Goal: Task Accomplishment & Management: Use online tool/utility

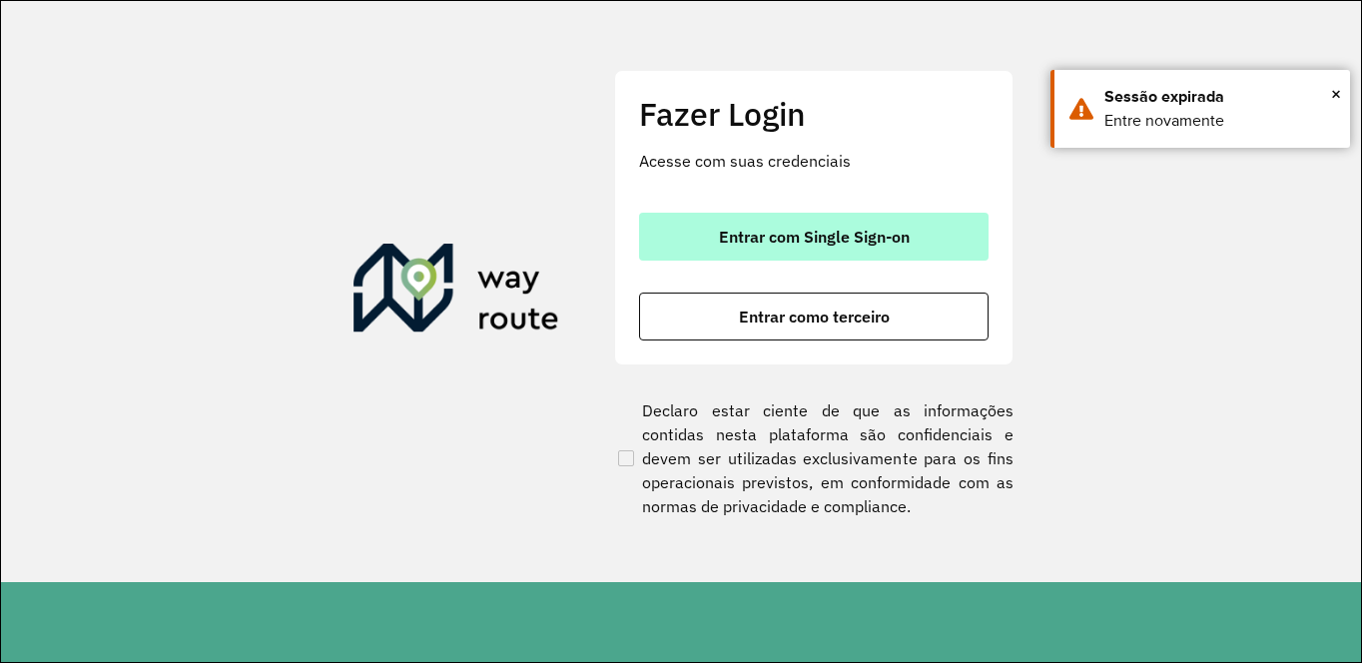
click at [703, 235] on button "Entrar com Single Sign-on" at bounding box center [814, 237] width 350 height 48
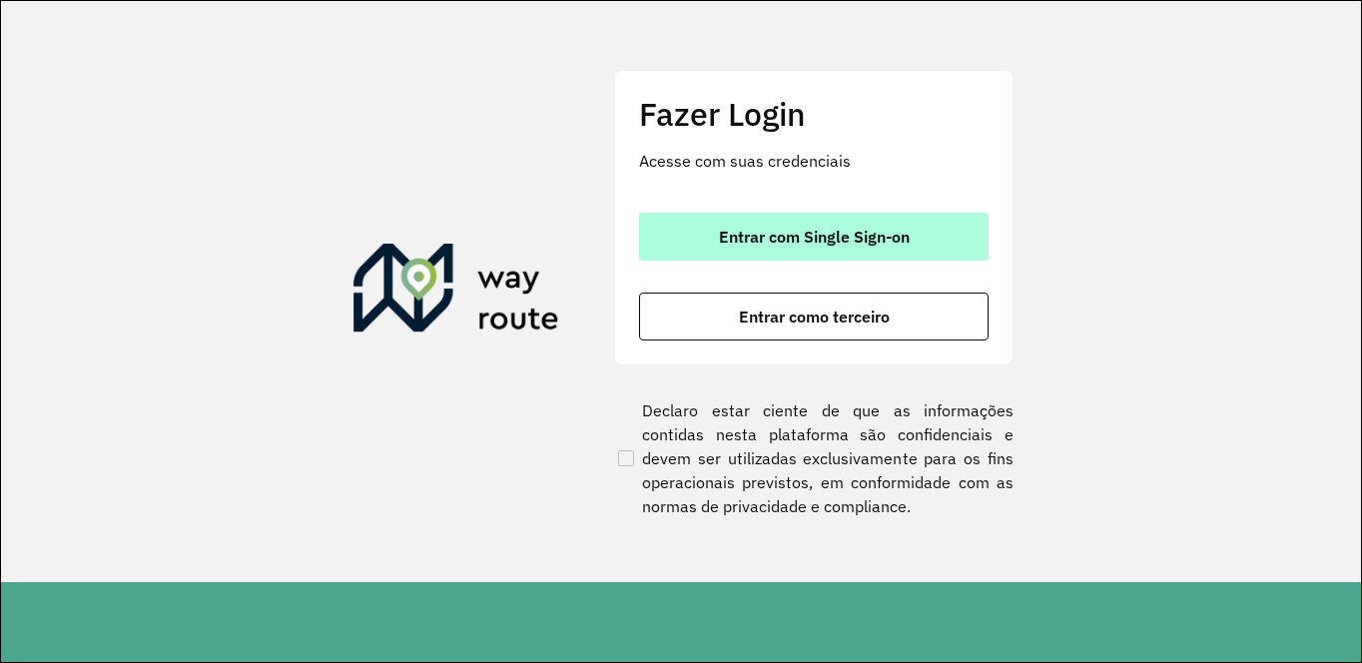
click at [775, 234] on span "Entrar com Single Sign-on" at bounding box center [814, 237] width 191 height 16
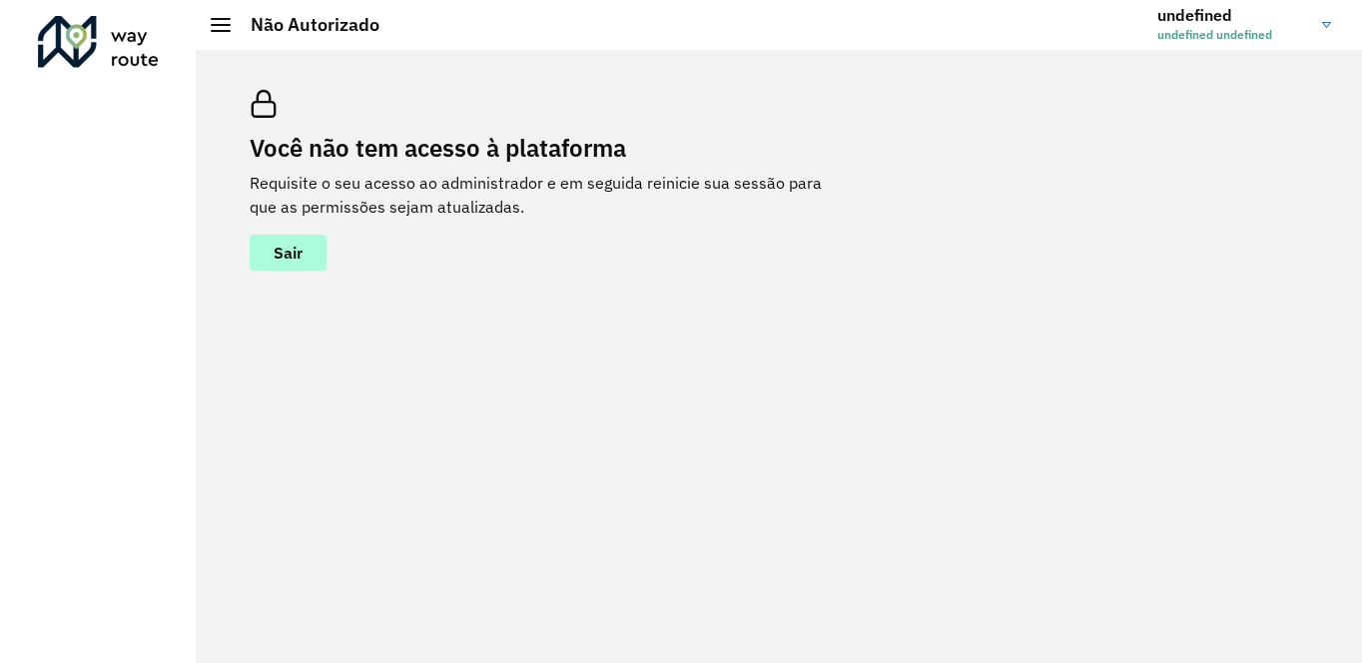
click at [289, 253] on span "Sair" at bounding box center [288, 253] width 29 height 16
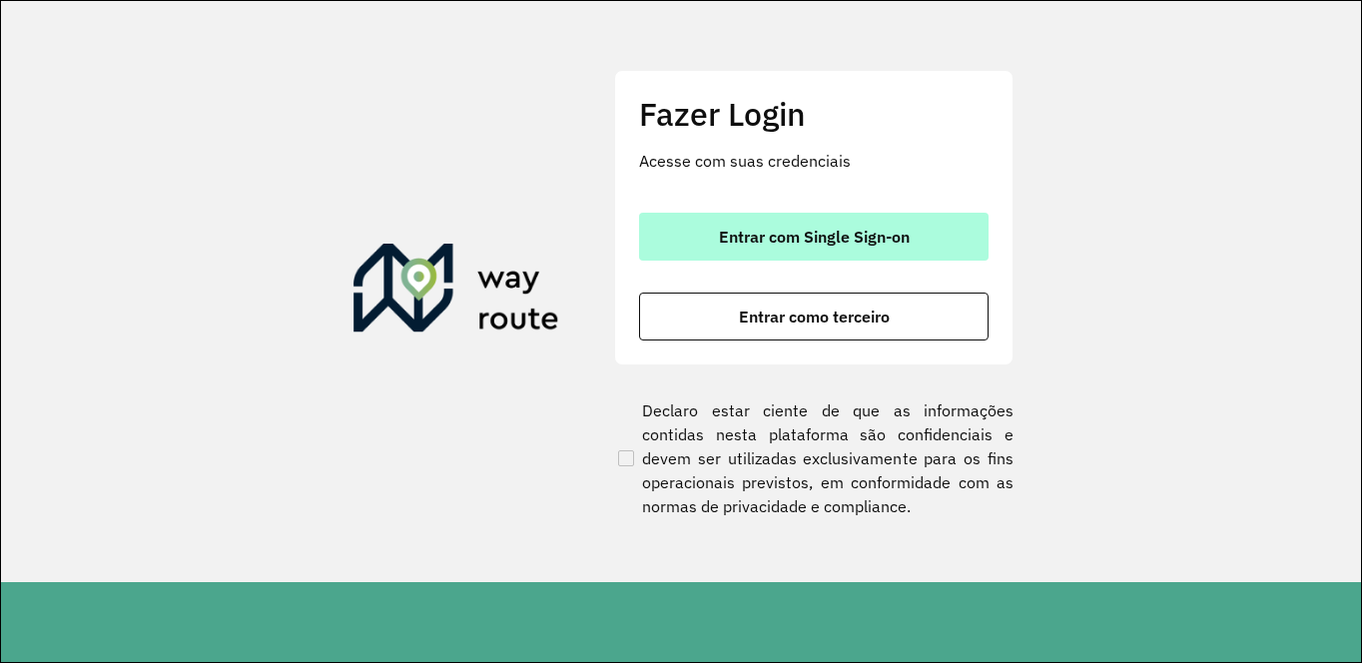
click at [742, 235] on span "Entrar com Single Sign-on" at bounding box center [814, 237] width 191 height 16
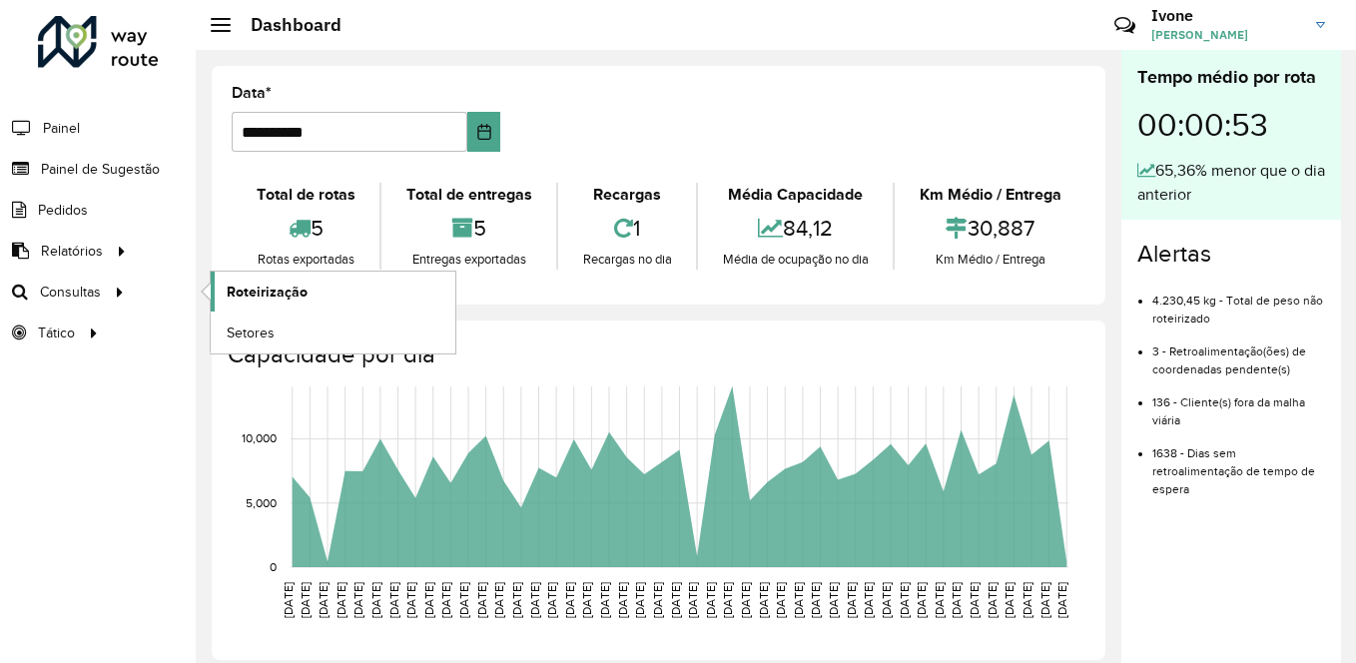
click at [259, 288] on span "Roteirização" at bounding box center [267, 292] width 81 height 21
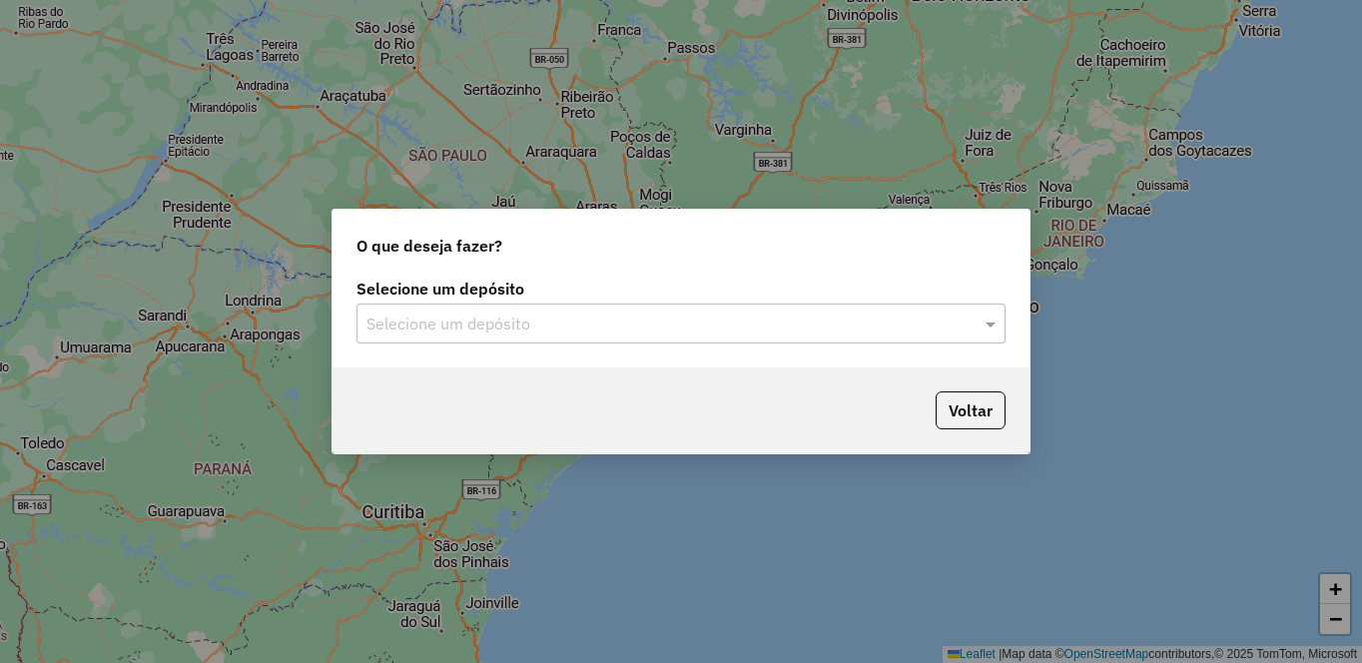
click at [438, 331] on input "text" at bounding box center [661, 325] width 589 height 24
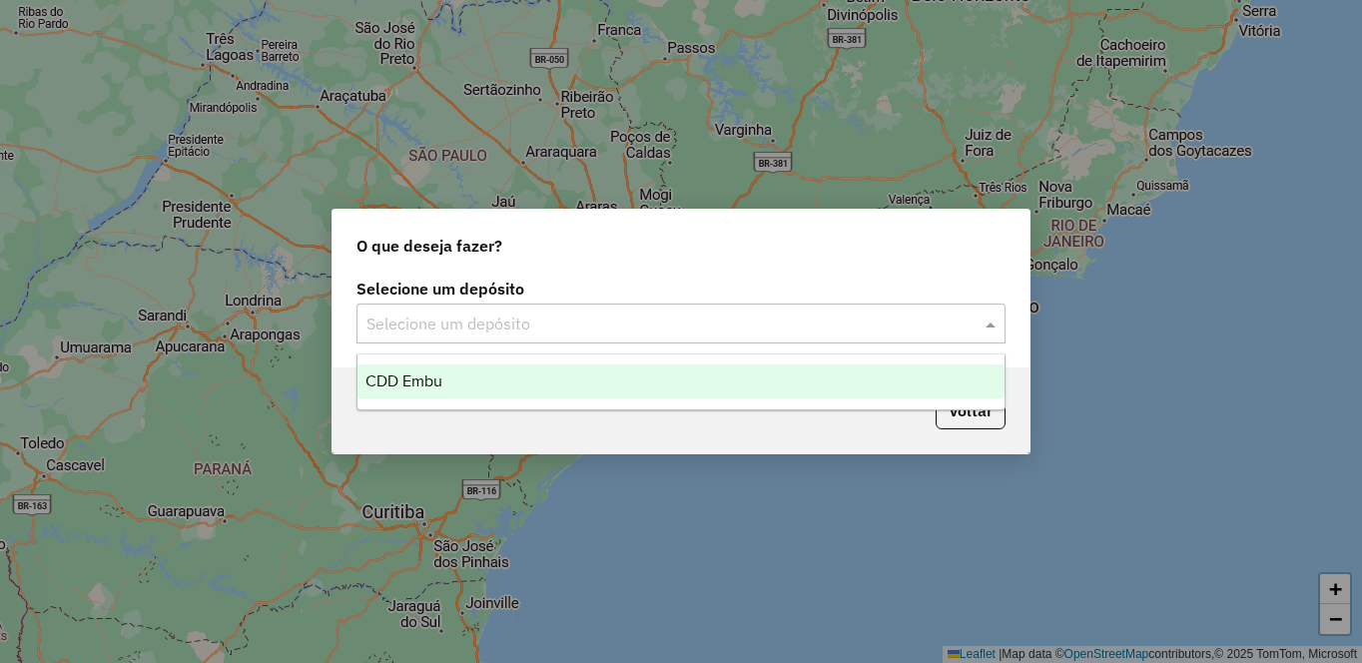
drag, startPoint x: 423, startPoint y: 382, endPoint x: 459, endPoint y: 378, distance: 36.2
click at [422, 382] on span "CDD Embu" at bounding box center [404, 381] width 77 height 17
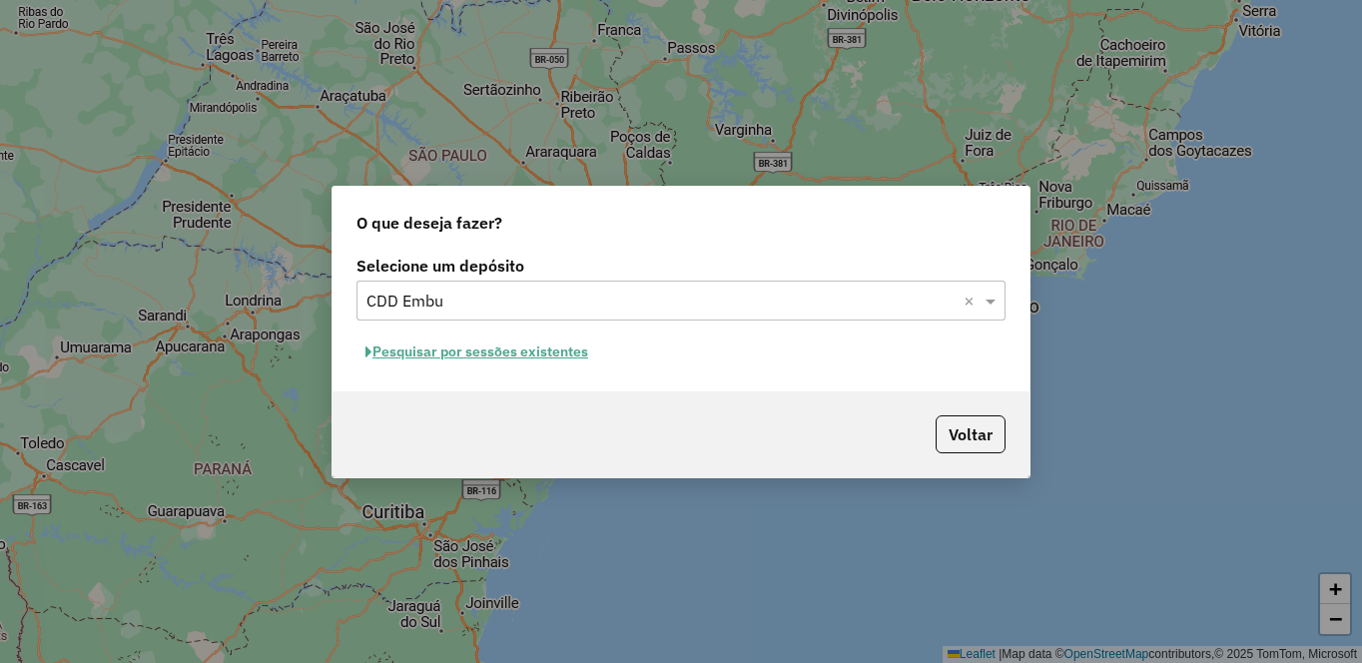
click at [485, 364] on button "Pesquisar por sessões existentes" at bounding box center [477, 352] width 241 height 31
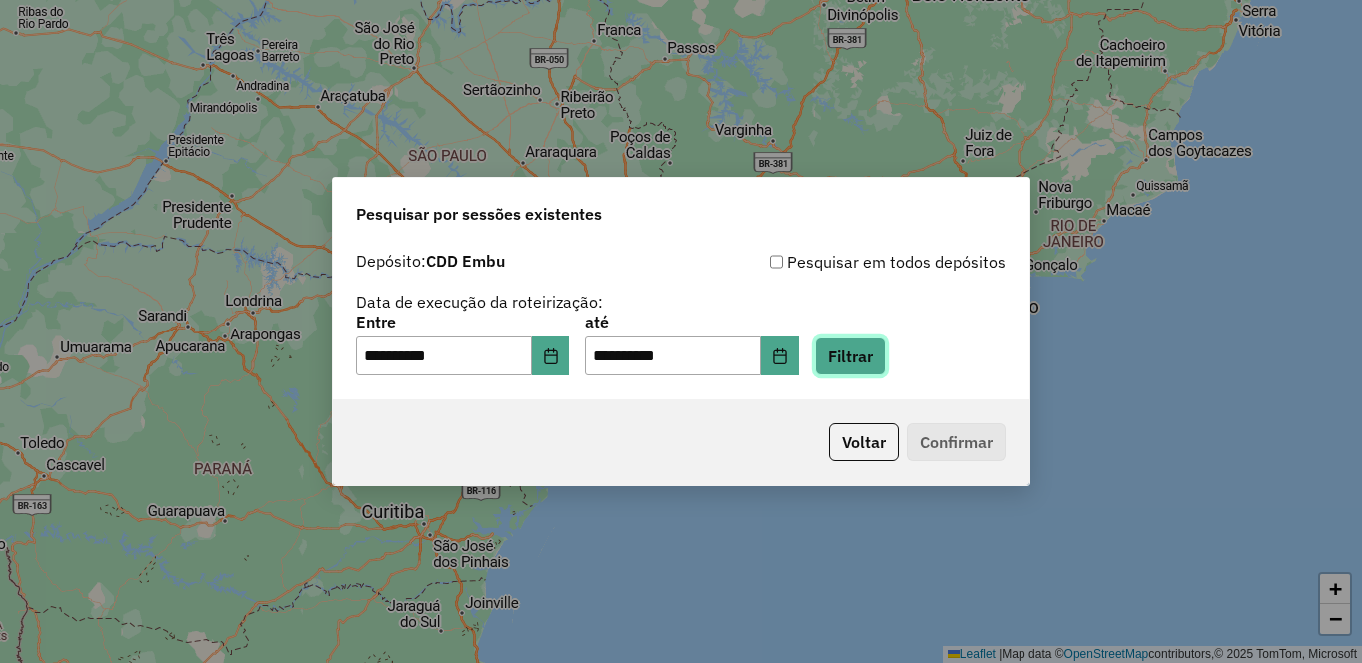
click at [886, 364] on button "Filtrar" at bounding box center [850, 357] width 71 height 38
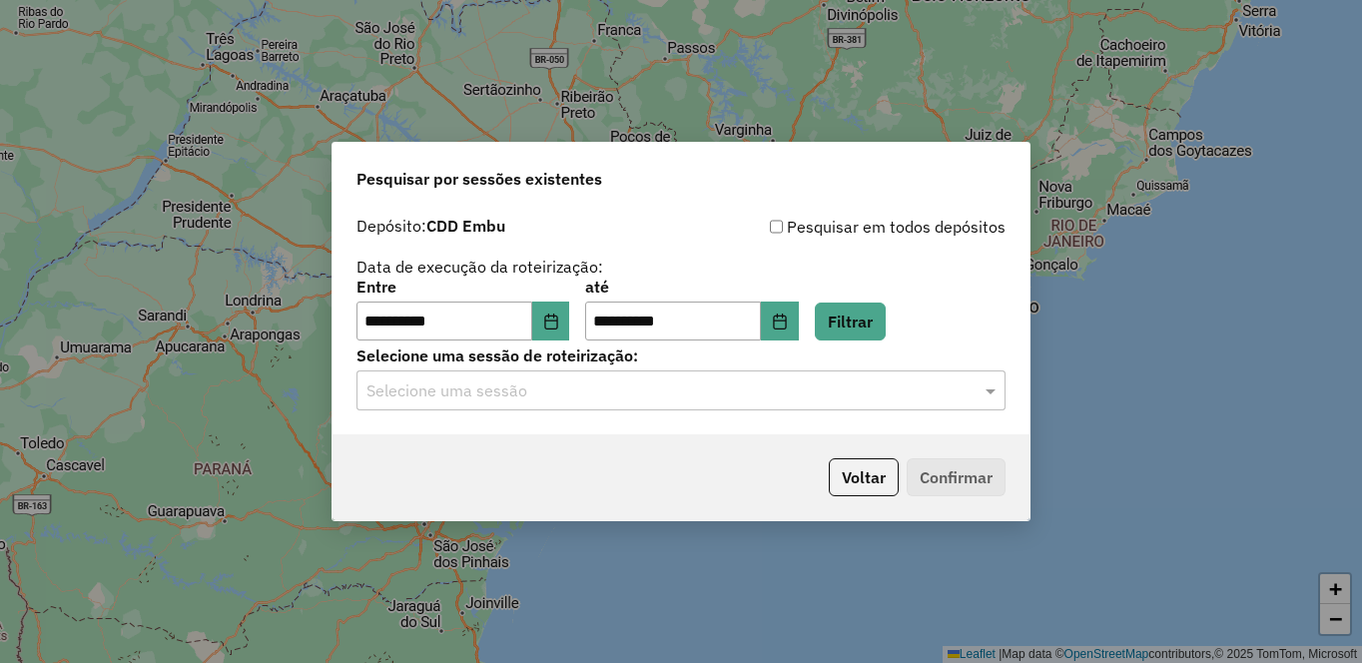
click at [401, 393] on input "text" at bounding box center [661, 391] width 589 height 24
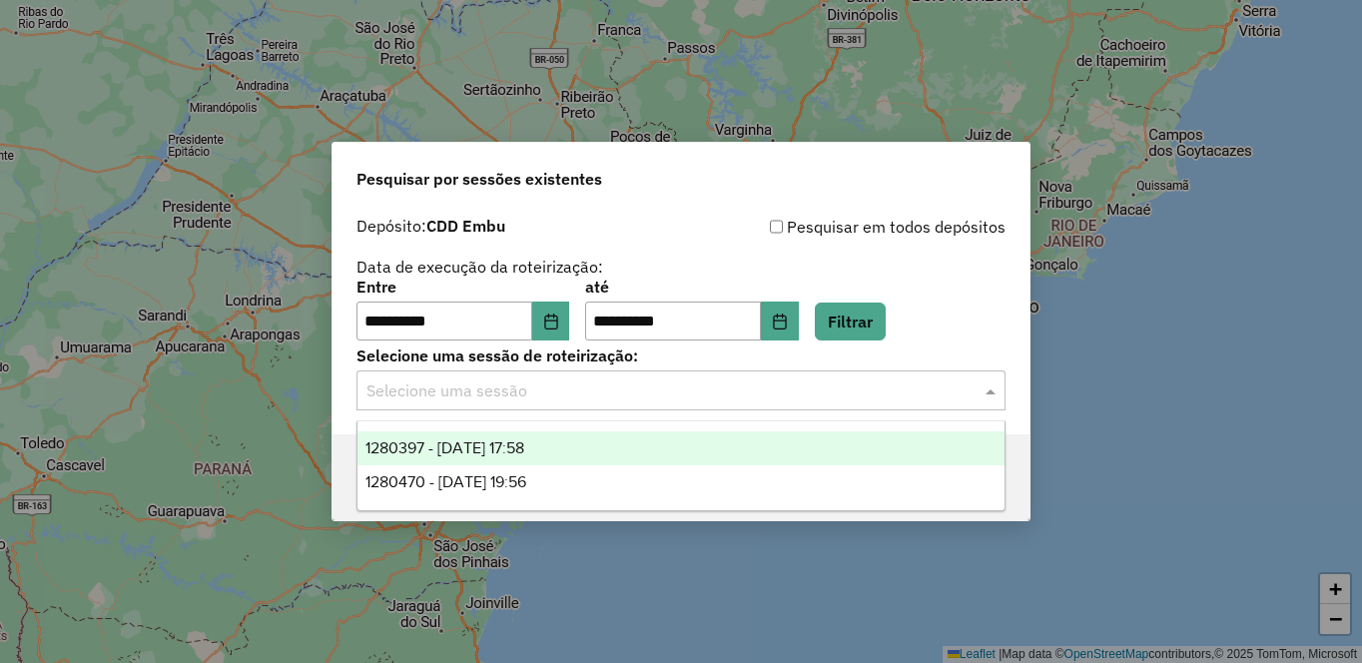
click at [395, 434] on div "1280397 - 22/09/2025 17:58" at bounding box center [681, 448] width 647 height 34
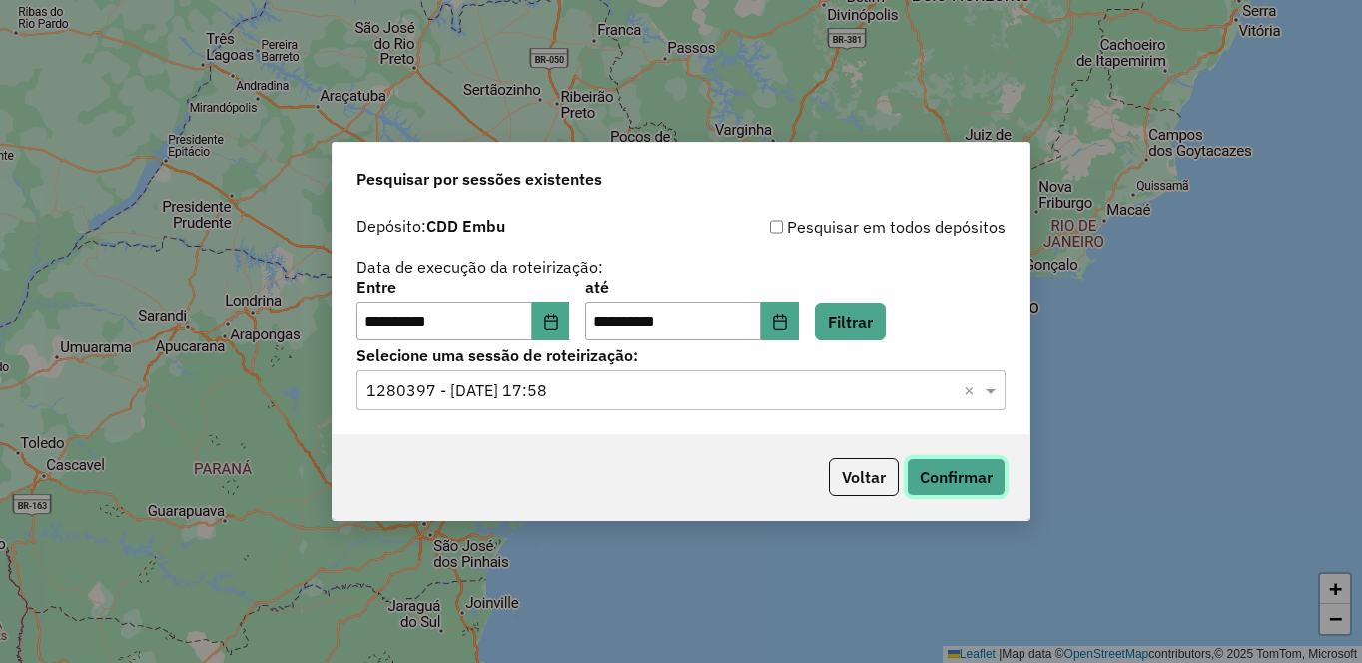
click at [961, 476] on button "Confirmar" at bounding box center [956, 477] width 99 height 38
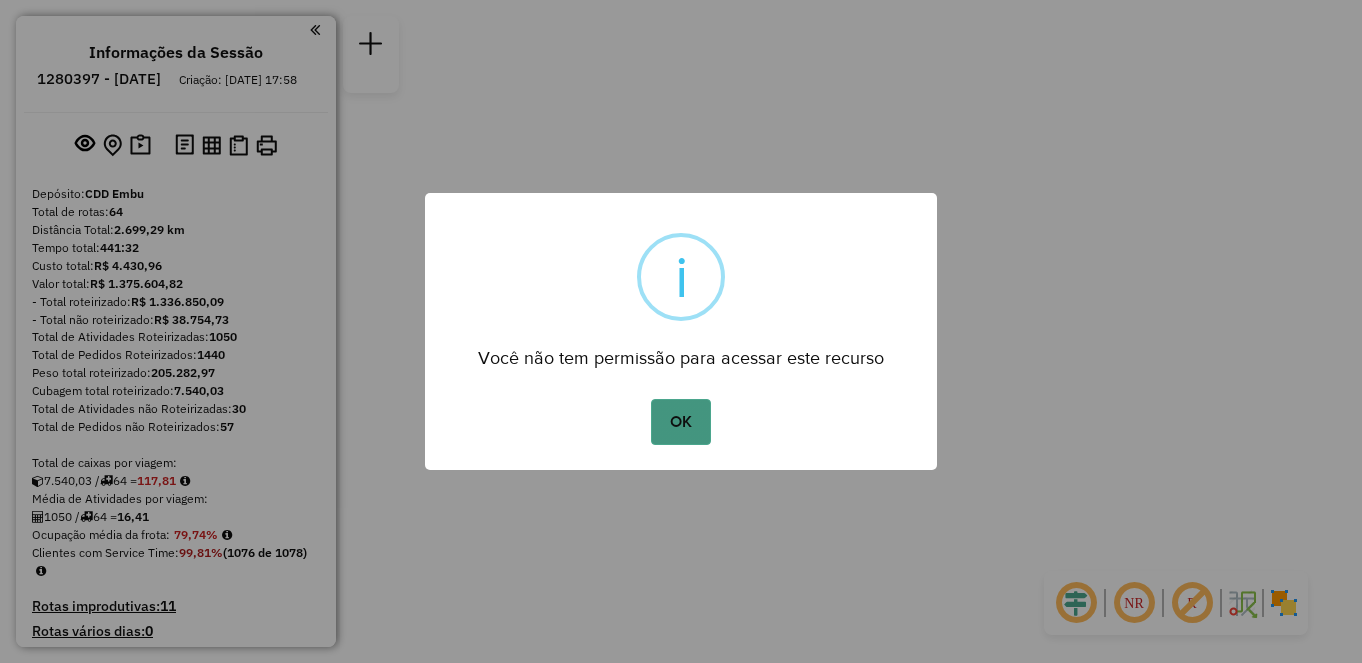
click at [682, 423] on button "OK" at bounding box center [680, 422] width 59 height 46
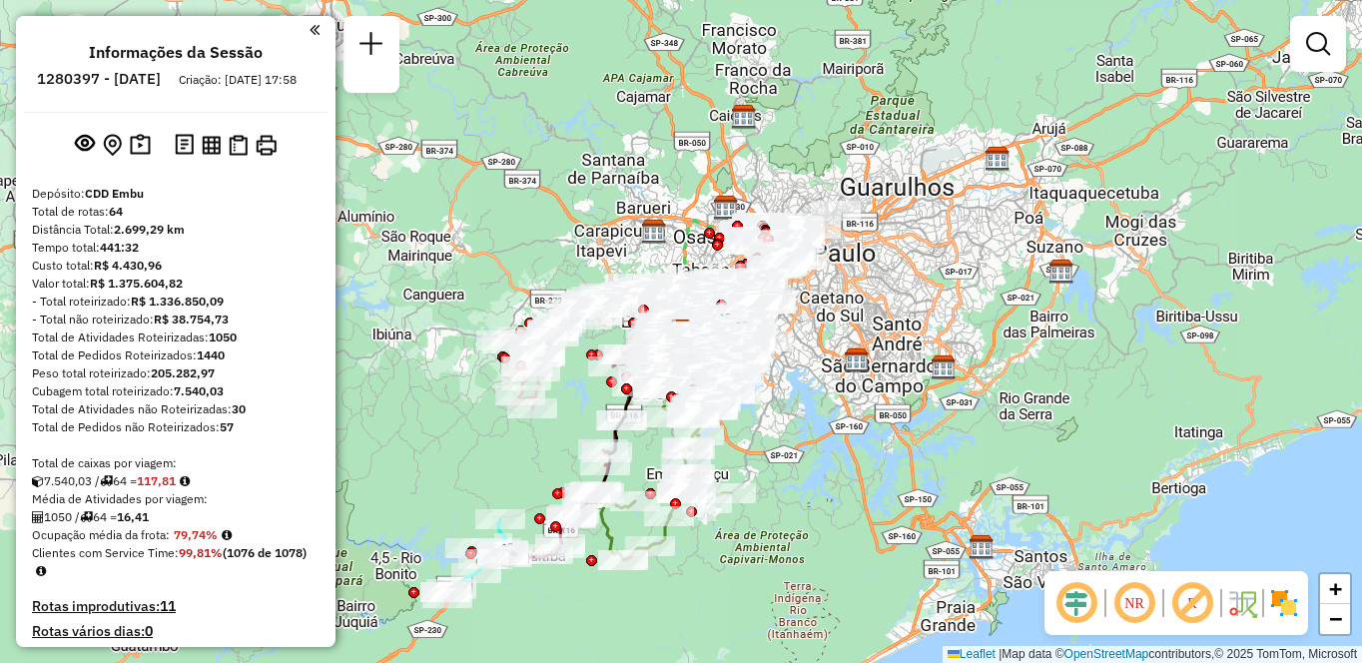
click at [1274, 609] on img at bounding box center [1284, 603] width 32 height 32
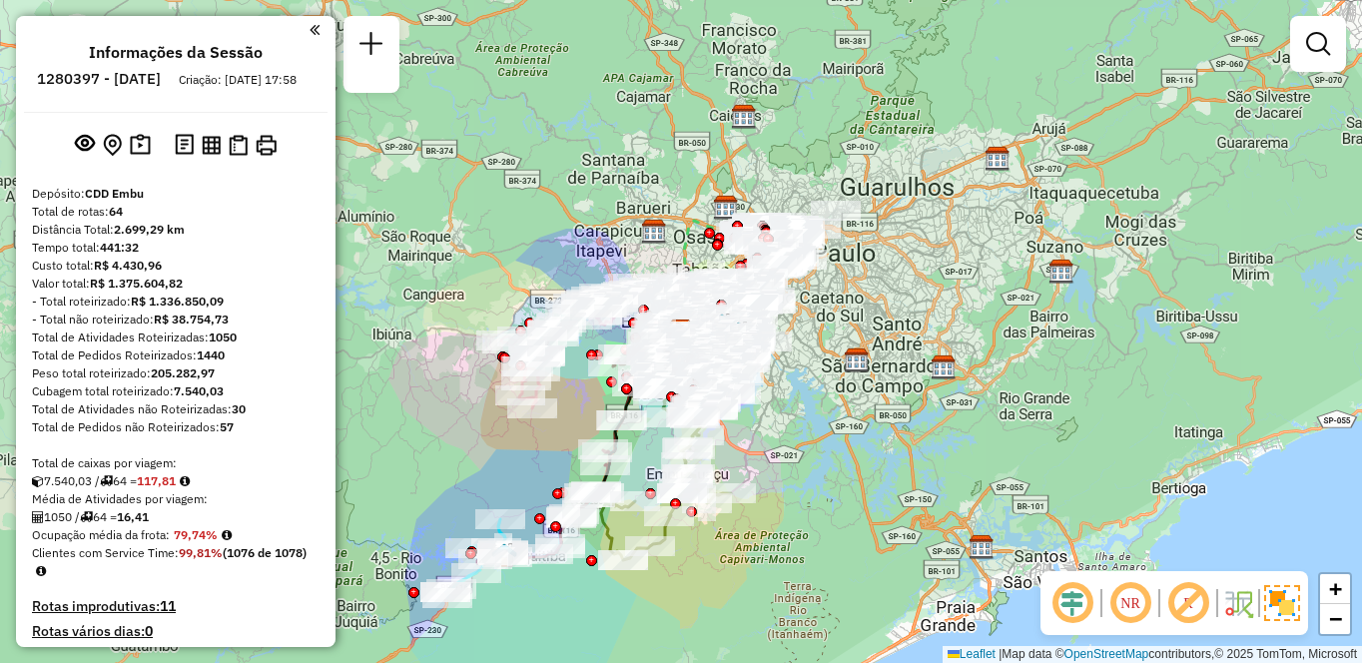
click at [1144, 606] on em at bounding box center [1131, 603] width 48 height 48
click at [1181, 608] on em at bounding box center [1188, 603] width 48 height 48
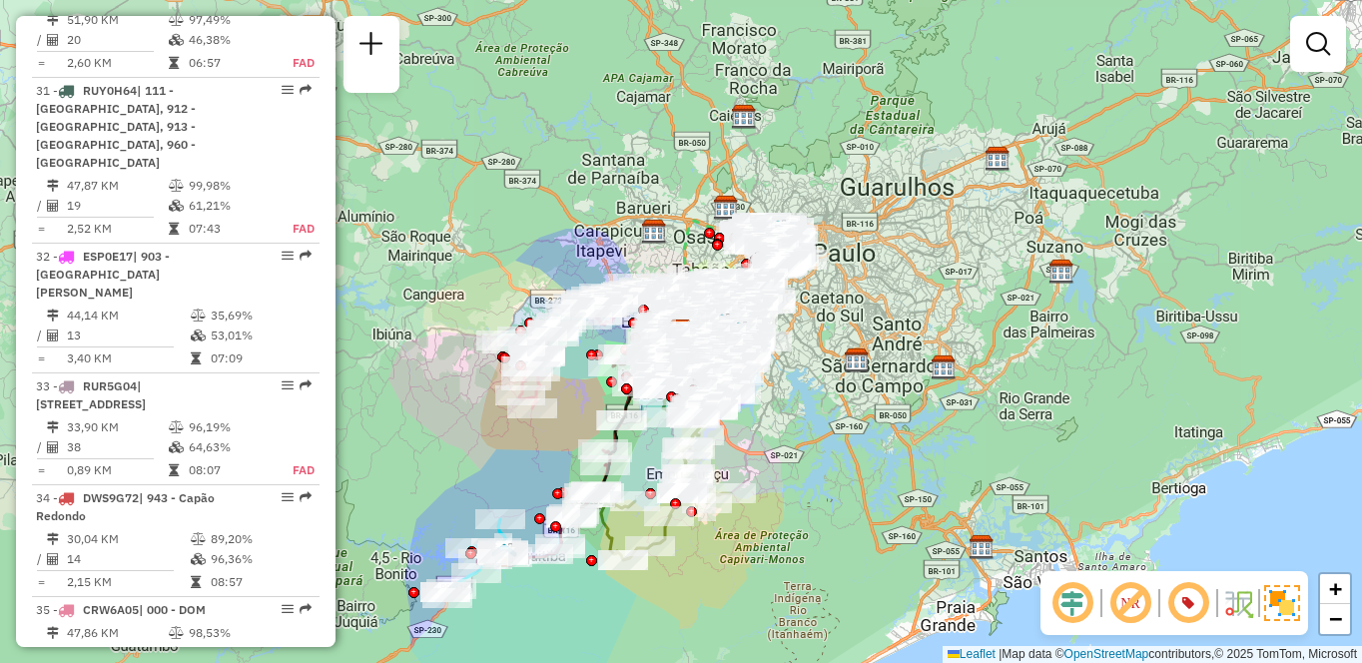
scroll to position [6497, 0]
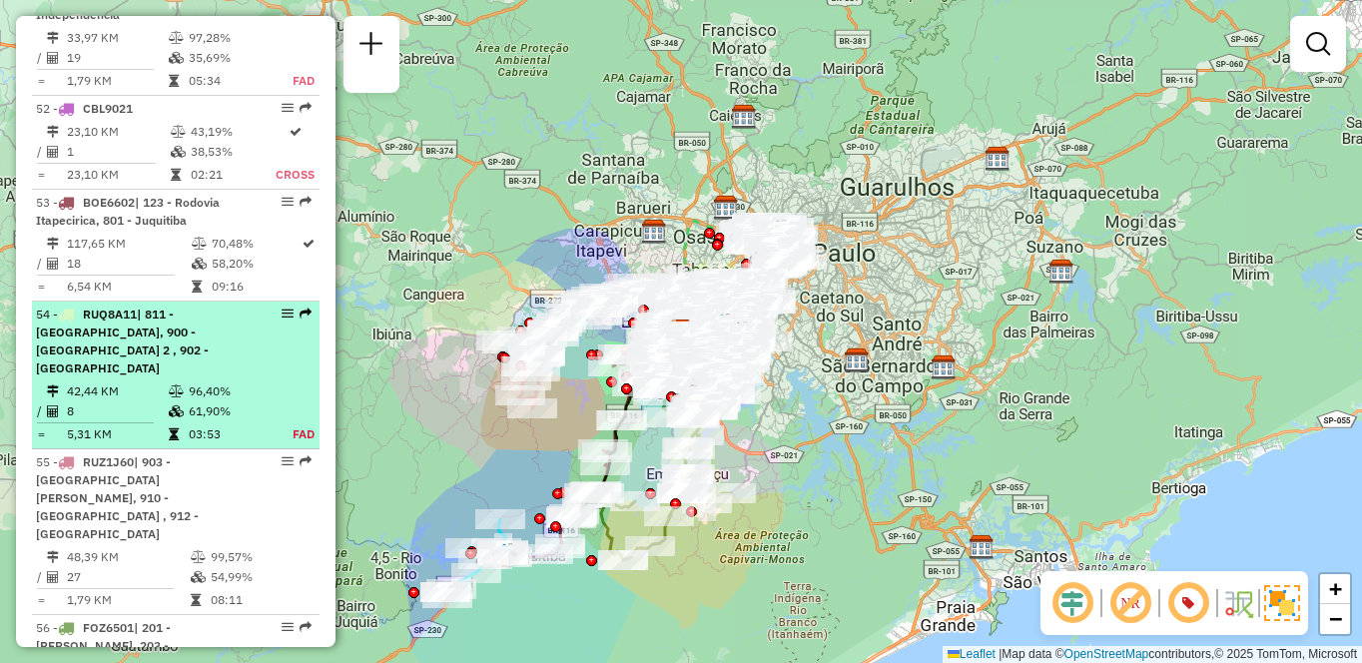
select select "**********"
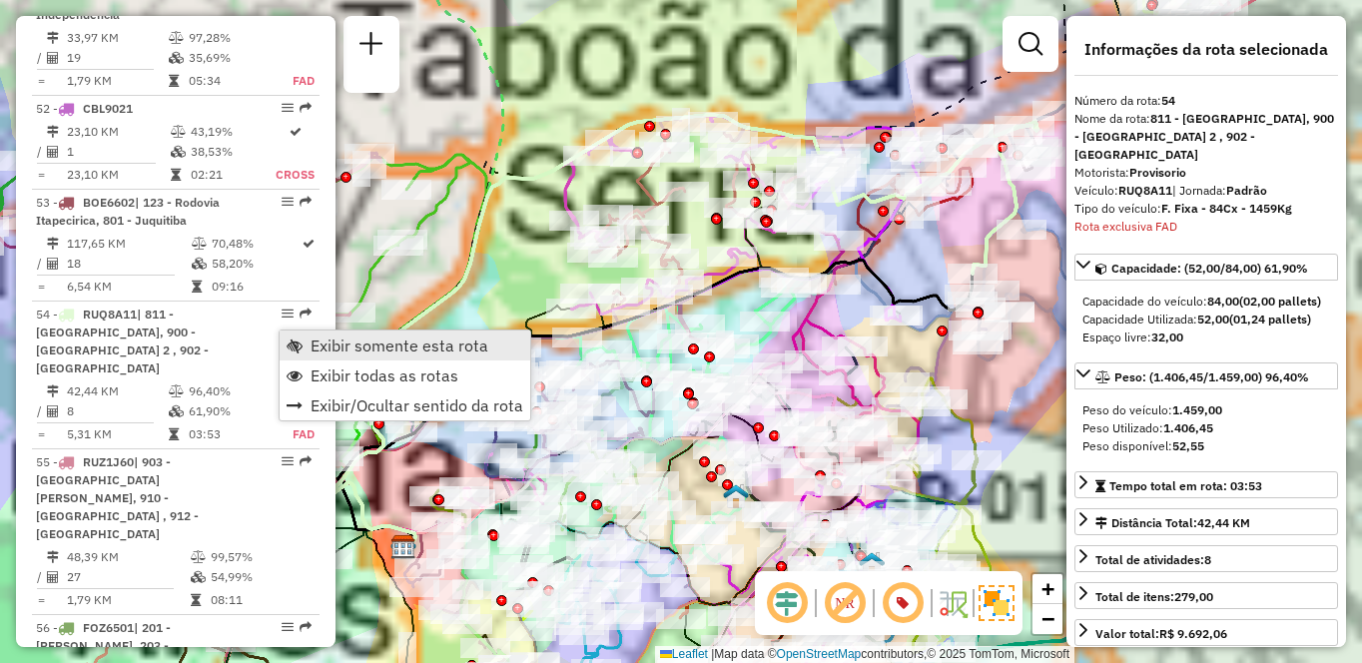
click at [303, 335] on link "Exibir somente esta rota" at bounding box center [405, 346] width 251 height 30
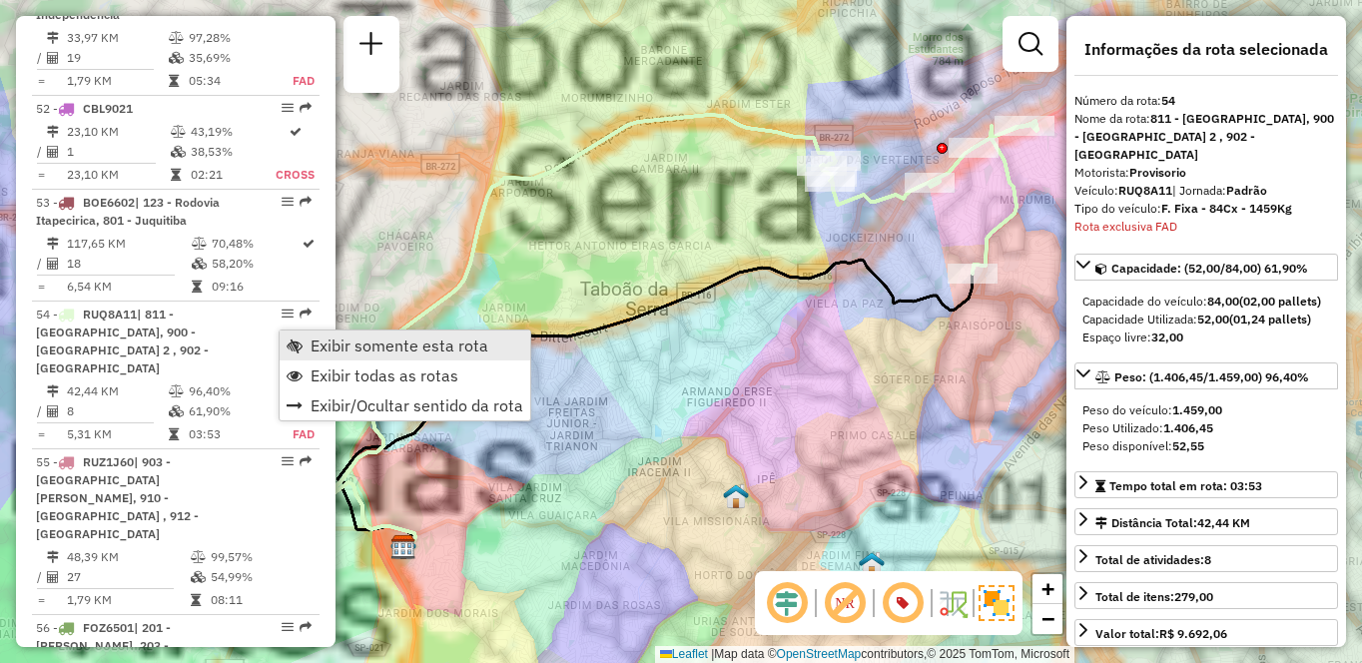
scroll to position [6801, 0]
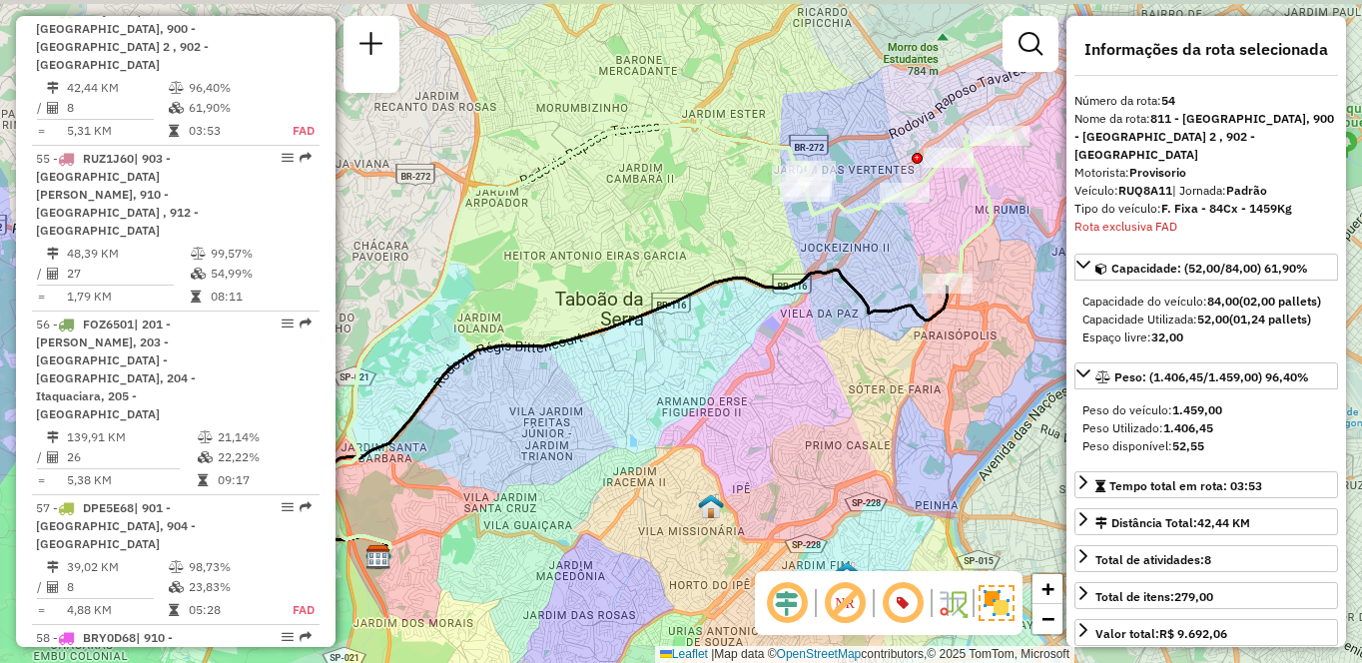
drag, startPoint x: 663, startPoint y: 360, endPoint x: 565, endPoint y: 383, distance: 100.8
click at [565, 383] on div "Janela de atendimento Grade de atendimento Capacidade Transportadoras Veículos …" at bounding box center [681, 331] width 1362 height 663
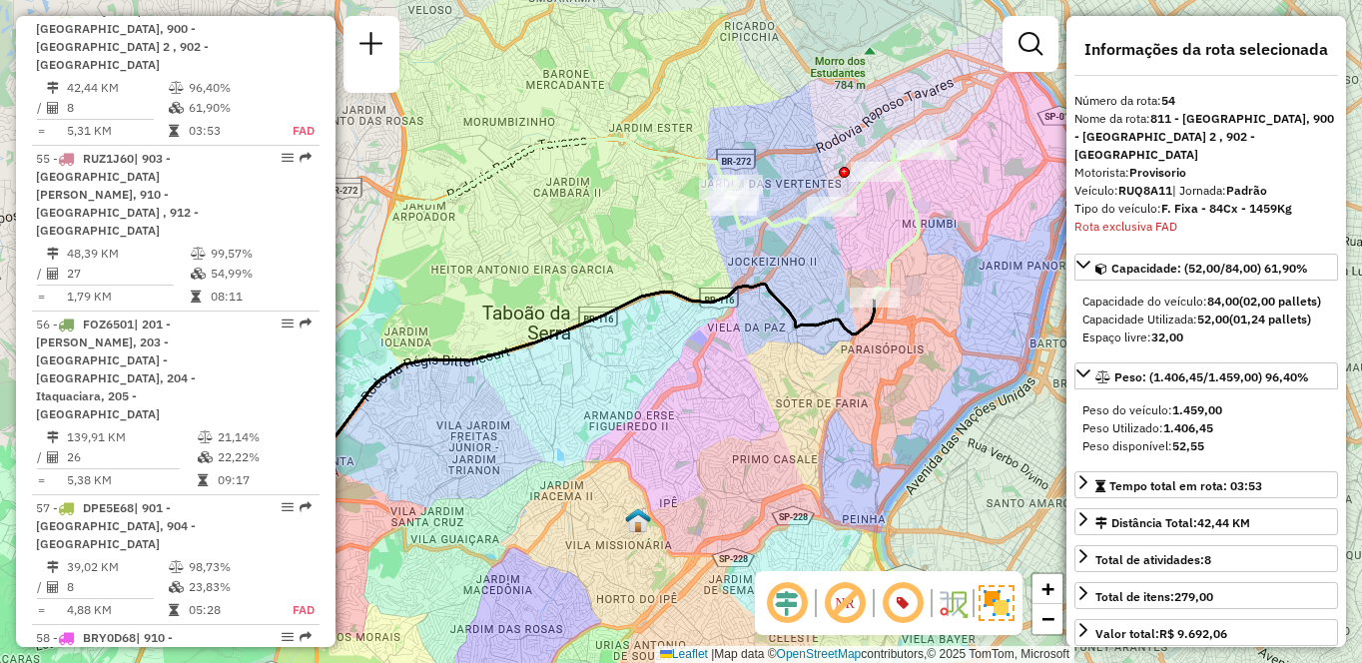
click at [852, 605] on em at bounding box center [845, 603] width 48 height 48
click at [849, 610] on em at bounding box center [845, 603] width 48 height 48
click at [905, 604] on em at bounding box center [903, 603] width 48 height 48
click at [906, 604] on em at bounding box center [903, 603] width 48 height 48
click at [895, 603] on em at bounding box center [903, 603] width 48 height 48
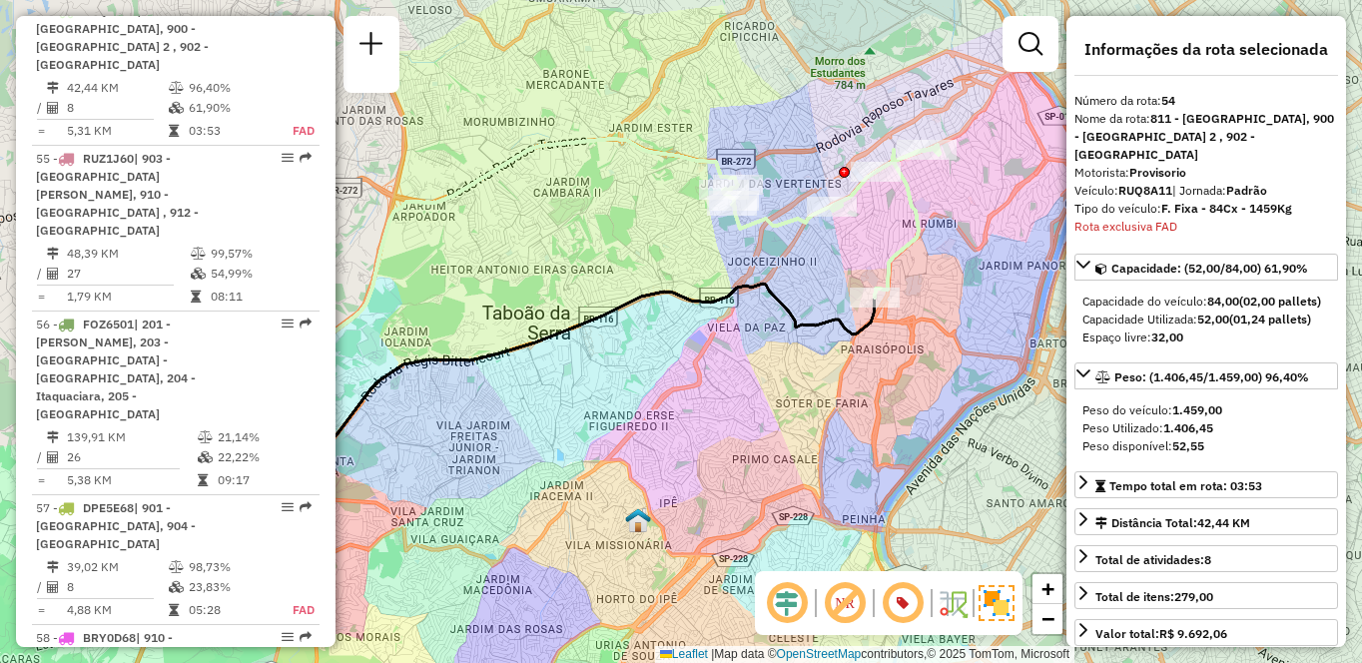
click at [848, 602] on em at bounding box center [845, 603] width 48 height 48
click at [851, 603] on em at bounding box center [845, 603] width 48 height 48
click at [910, 601] on em at bounding box center [903, 603] width 48 height 48
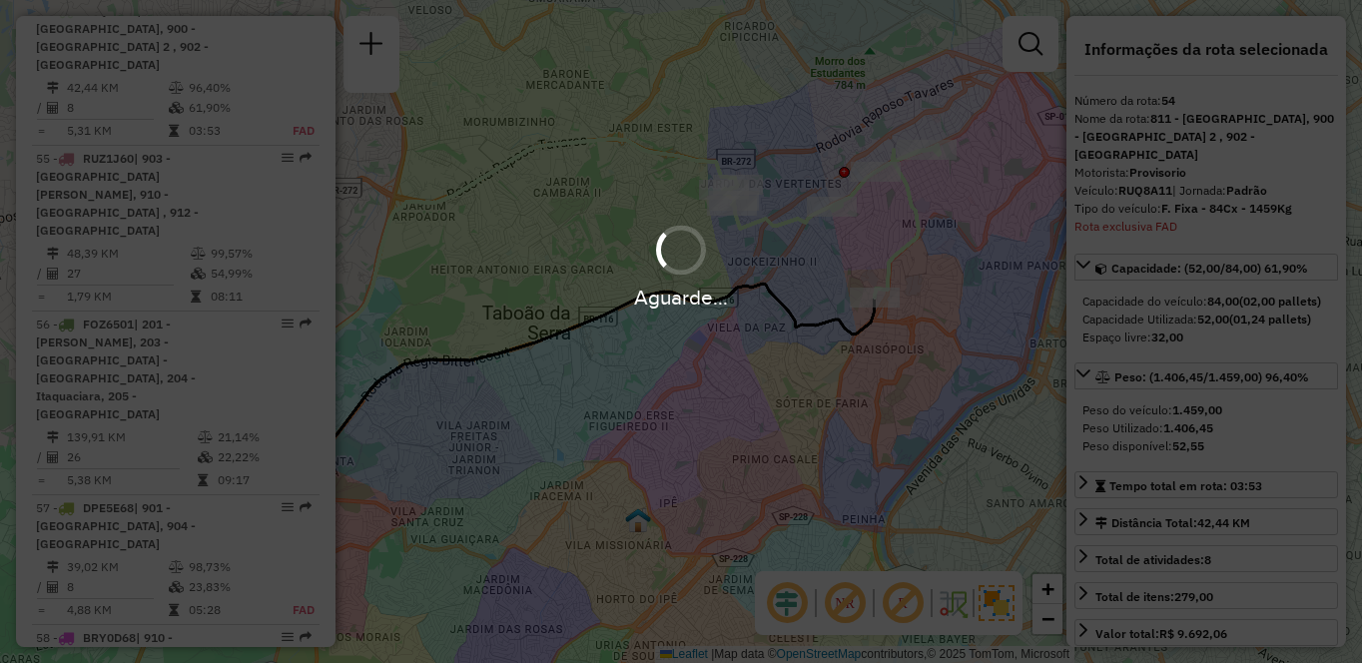
click at [911, 601] on hb-app "Aguarde... Pop-up bloqueado! Seu navegador bloqueou automáticamente a abertura …" at bounding box center [681, 331] width 1362 height 663
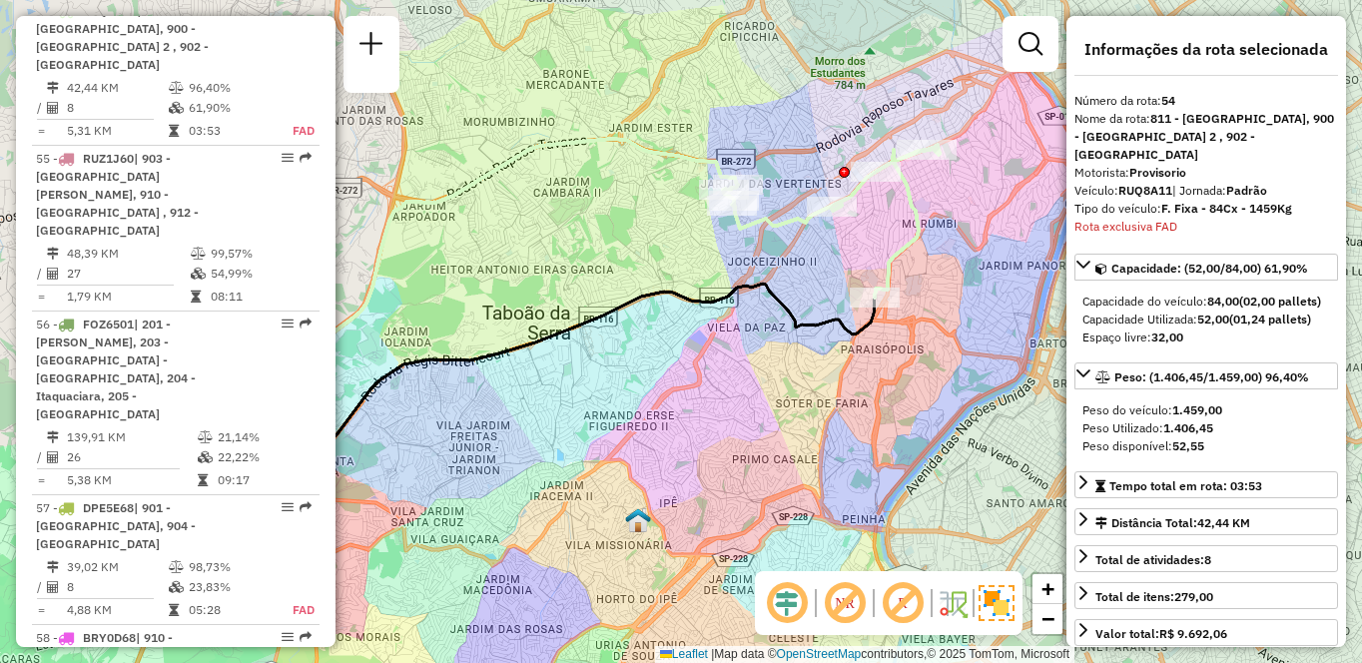
click at [905, 603] on em at bounding box center [903, 603] width 48 height 48
